Goal: Complete application form

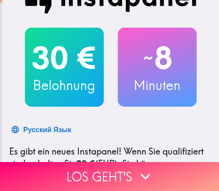
scroll to position [132, 0]
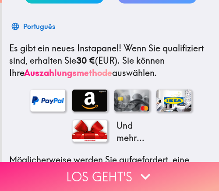
drag, startPoint x: 146, startPoint y: 175, endPoint x: 155, endPoint y: 170, distance: 10.4
click at [146, 175] on icon "button" at bounding box center [145, 176] width 19 height 19
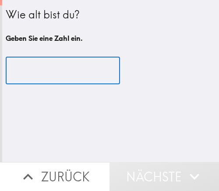
click at [53, 69] on input "number" at bounding box center [63, 70] width 115 height 27
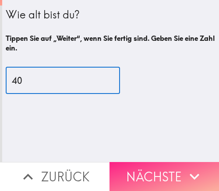
type input "40"
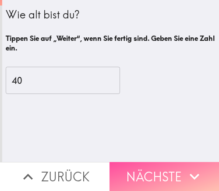
drag, startPoint x: 147, startPoint y: 168, endPoint x: 186, endPoint y: 153, distance: 41.7
click at [147, 168] on button "Nächste" at bounding box center [165, 176] width 110 height 29
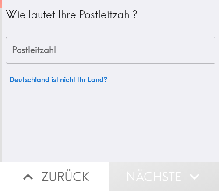
click at [82, 63] on input "Postleitzahl" at bounding box center [111, 50] width 210 height 27
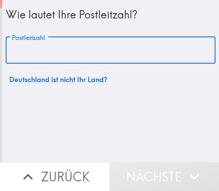
paste input "33609"
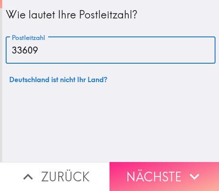
type input "33609"
click at [147, 168] on button "Nächste" at bounding box center [165, 176] width 110 height 29
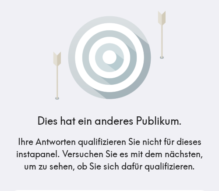
drag, startPoint x: 104, startPoint y: 43, endPoint x: 218, endPoint y: 5, distance: 119.8
click at [105, 43] on img at bounding box center [110, 53] width 156 height 93
